Goal: Communication & Community: Share content

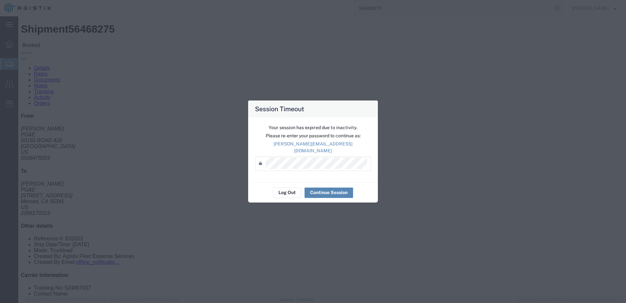
click at [329, 189] on button "Continue Session" at bounding box center [329, 193] width 49 height 10
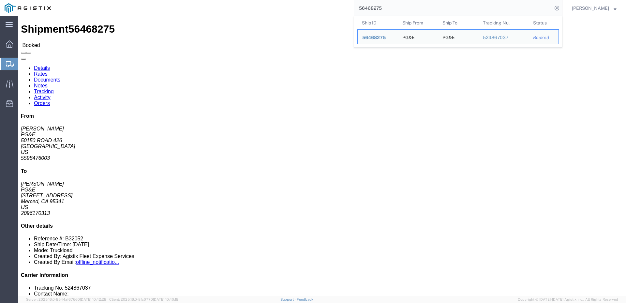
drag, startPoint x: 401, startPoint y: 9, endPoint x: 381, endPoint y: 13, distance: 21.0
click at [381, 13] on input "56468275" at bounding box center [453, 8] width 198 height 16
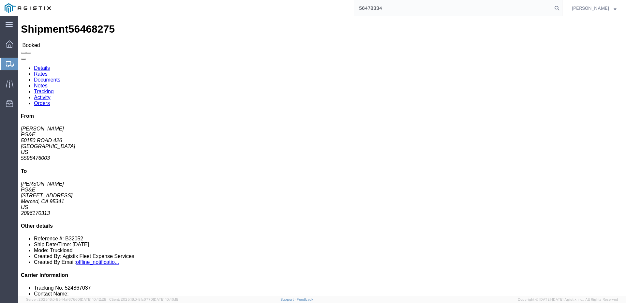
type input "56478334"
click span
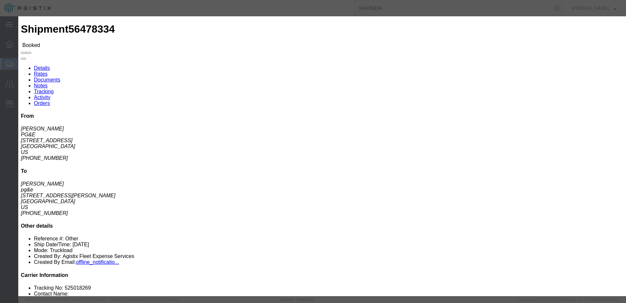
click input "text"
type input "[EMAIL_ADDRESS][DOMAIN_NAME]"
click input "PGE Fleet Bill Of Lading"
checkbox input "true"
click button "Send"
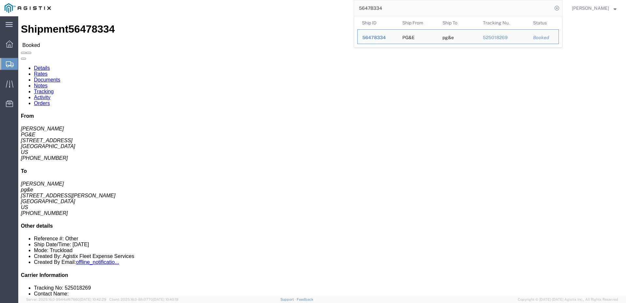
click at [397, 7] on input "56478334" at bounding box center [453, 8] width 198 height 16
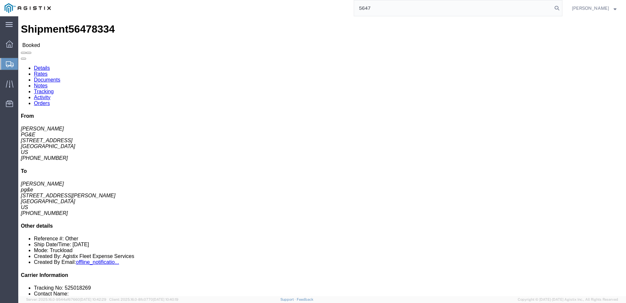
click at [397, 7] on input "5647" at bounding box center [453, 8] width 198 height 16
type input "56473160"
click span
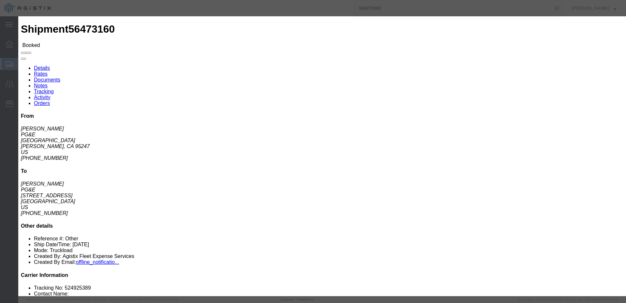
click input "text"
type input "[EMAIL_ADDRESS][DOMAIN_NAME]"
click input "PGE Fleet Bill Of Lading"
checkbox input "true"
click button "Send"
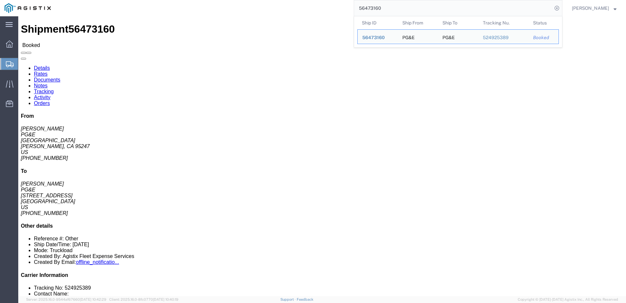
click at [418, 5] on input "56473160" at bounding box center [453, 8] width 198 height 16
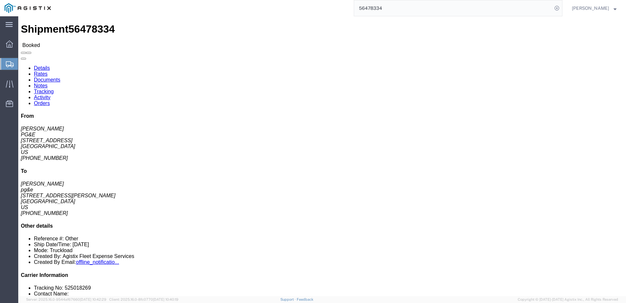
click link "Activity"
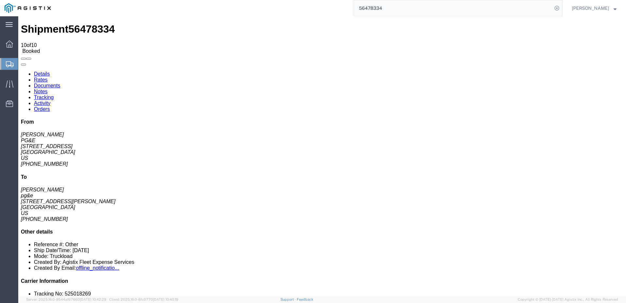
click at [41, 71] on link "Details" at bounding box center [42, 74] width 16 height 6
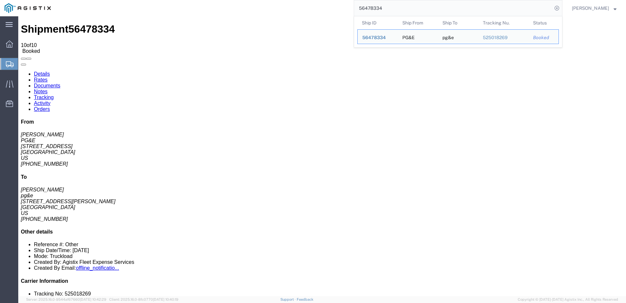
drag, startPoint x: 402, startPoint y: 8, endPoint x: 379, endPoint y: 16, distance: 24.7
click at [379, 16] on form "56478334 Ship ID Ship From Ship To Tracking Nu. Status Ship ID 56478334 Ship Fr…" at bounding box center [458, 8] width 209 height 16
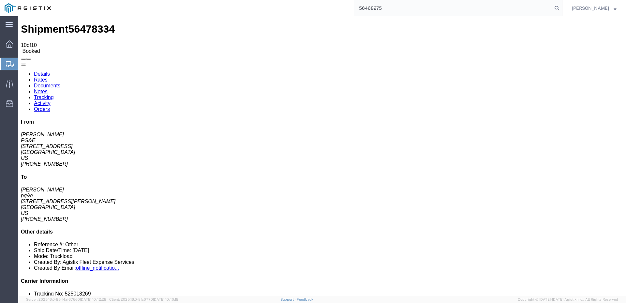
type input "56468275"
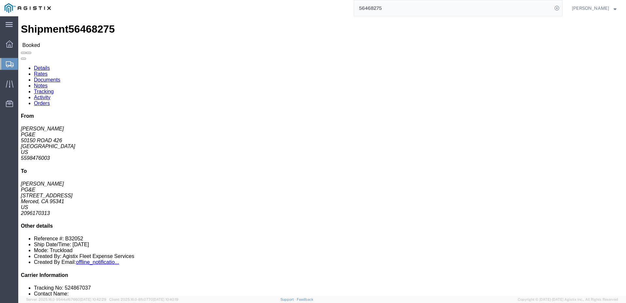
click link "Activity"
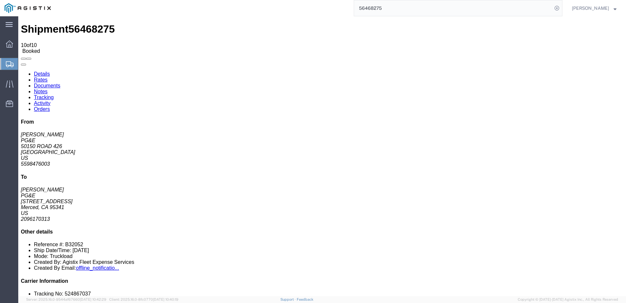
click at [41, 71] on link "Details" at bounding box center [42, 74] width 16 height 6
